Goal: Register for event/course

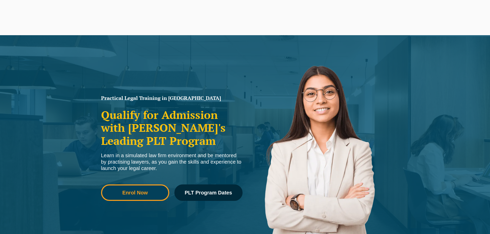
click at [139, 189] on link "Enrol Now" at bounding box center [135, 193] width 68 height 16
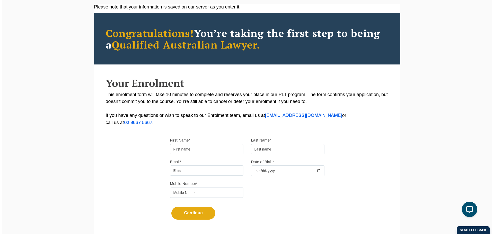
scroll to position [51, 0]
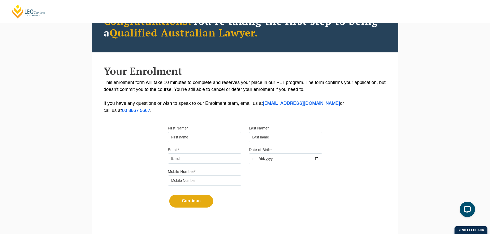
click at [187, 135] on input "First Name*" at bounding box center [204, 137] width 73 height 10
click at [143, 183] on div "Please note that your information is saved on our server as you enter it. Congr…" at bounding box center [245, 106] width 306 height 229
